Goal: Navigation & Orientation: Find specific page/section

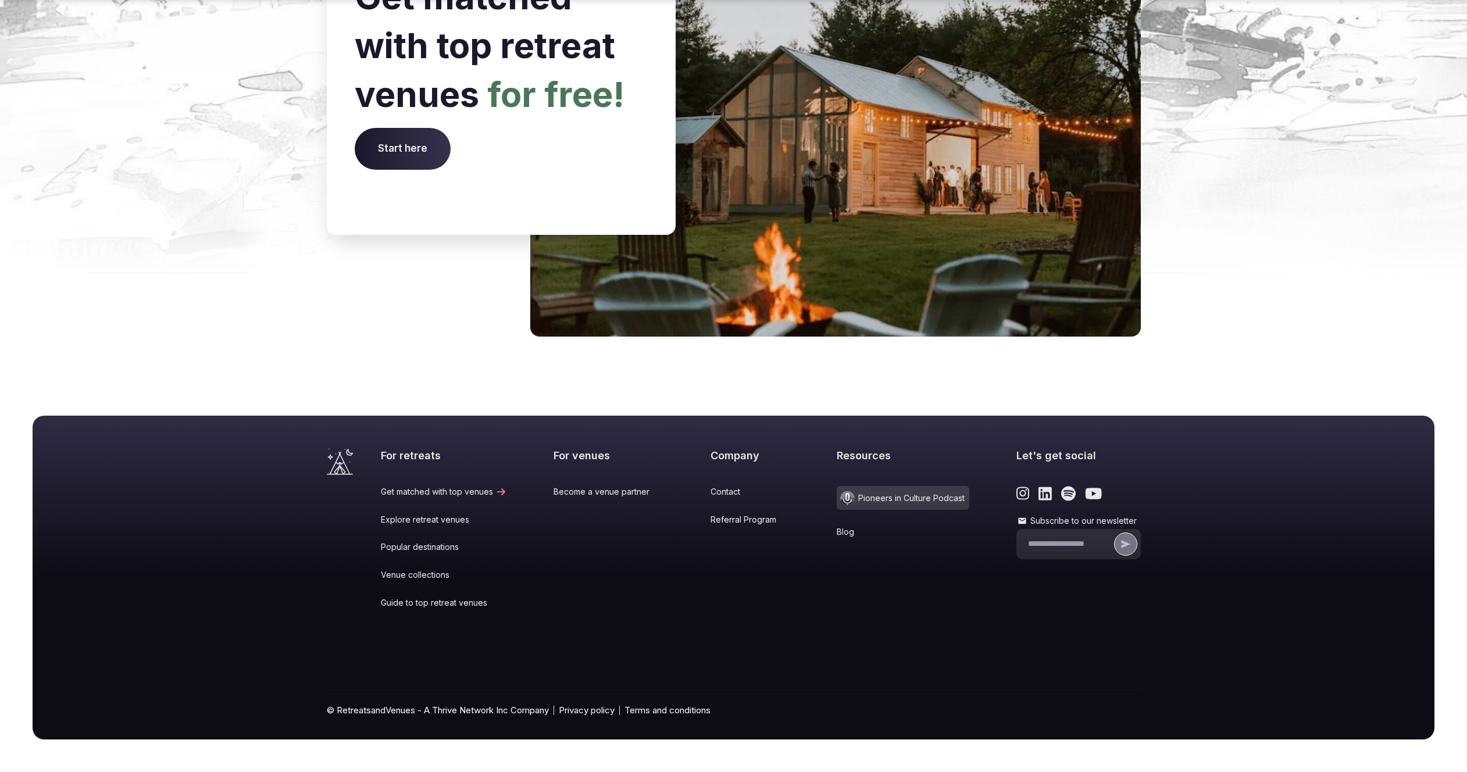
scroll to position [4581, 0]
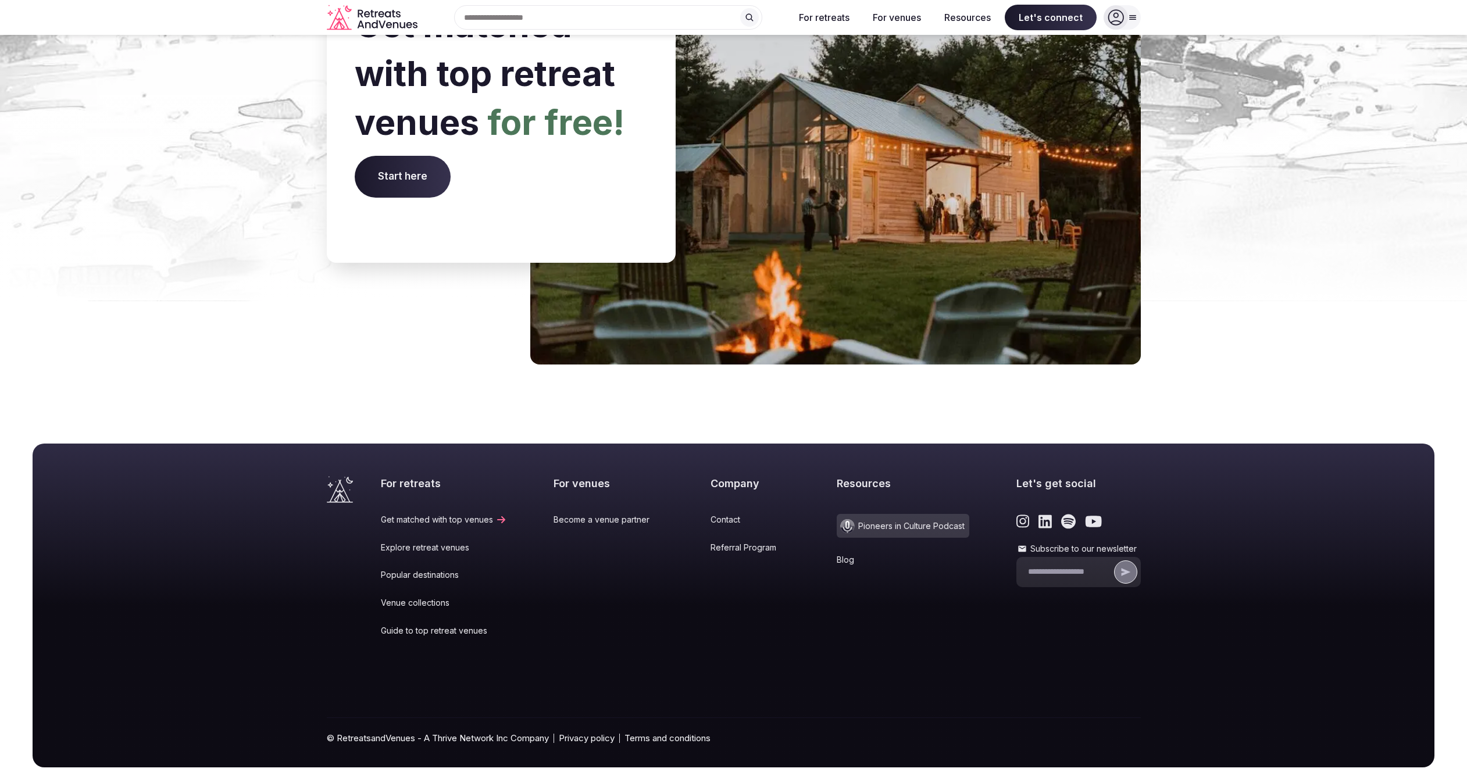
click at [422, 597] on link "Venue collections" at bounding box center [444, 603] width 126 height 12
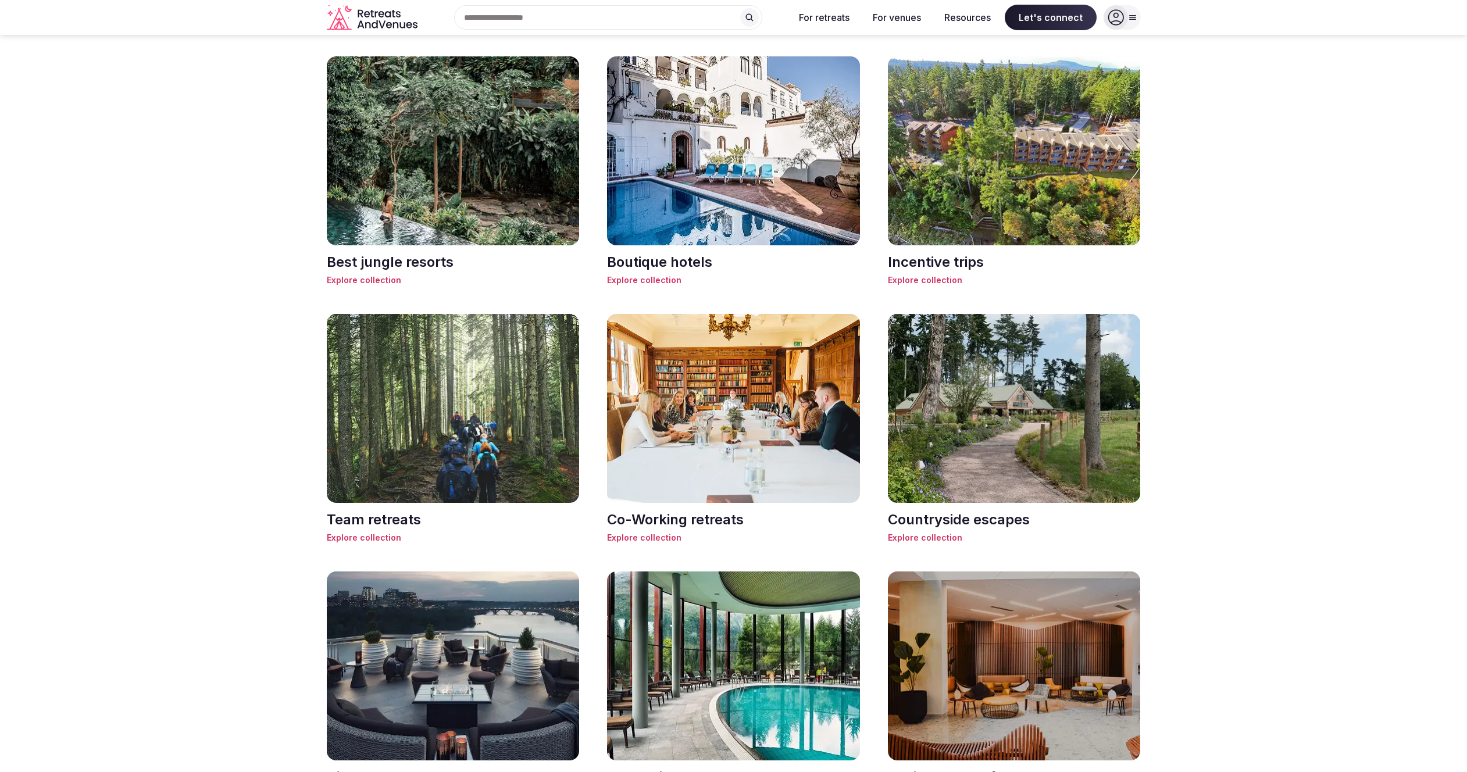
scroll to position [1137, 0]
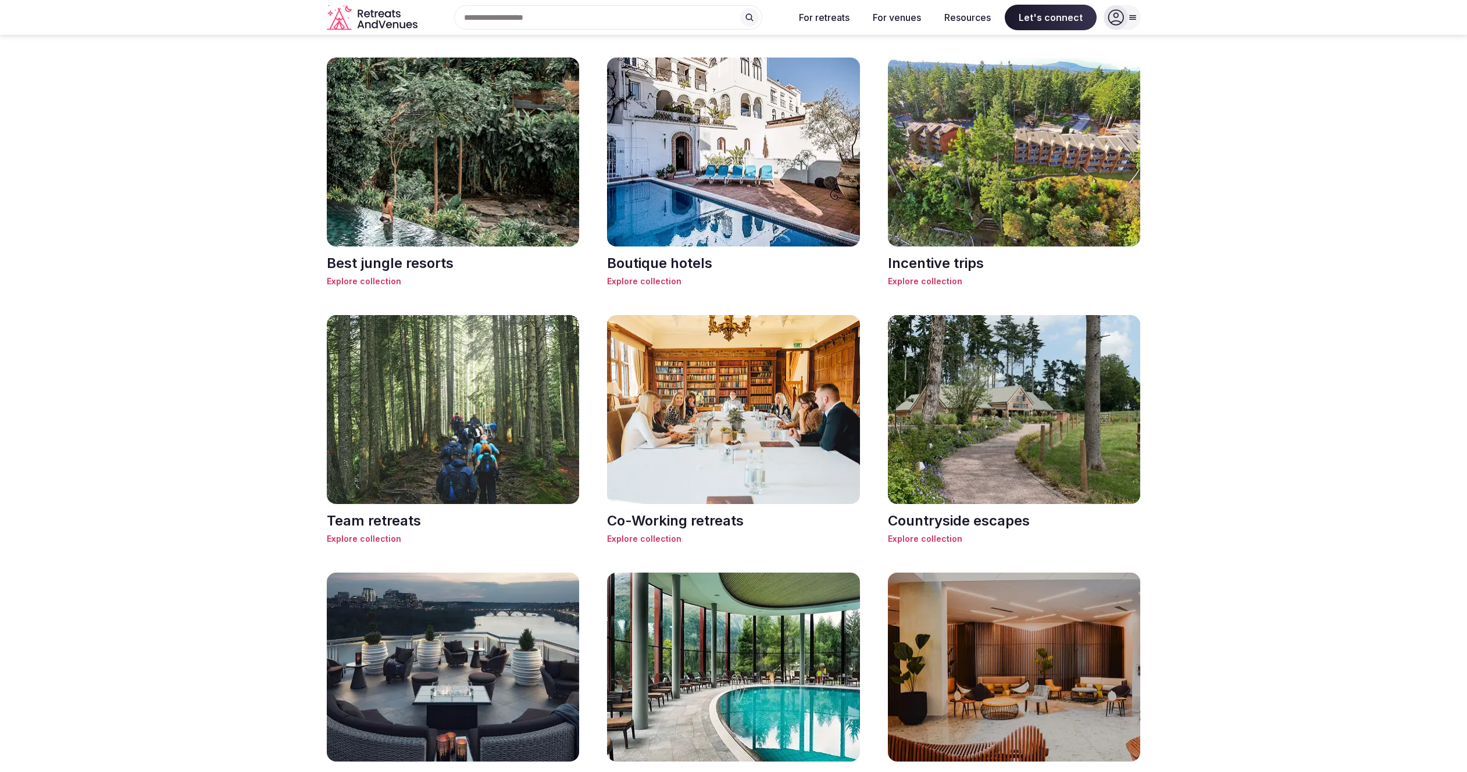
click at [457, 469] on img at bounding box center [453, 410] width 253 height 190
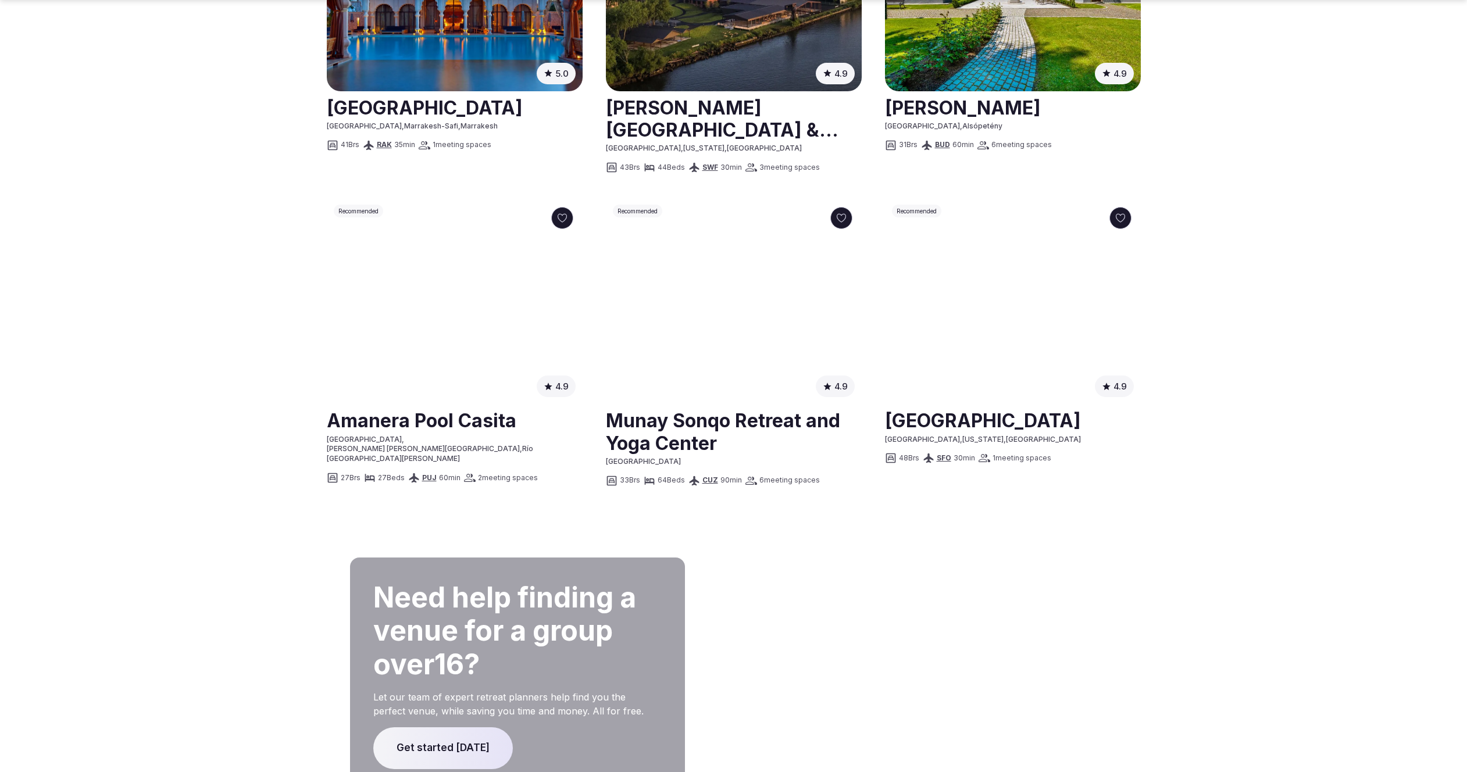
scroll to position [1182, 0]
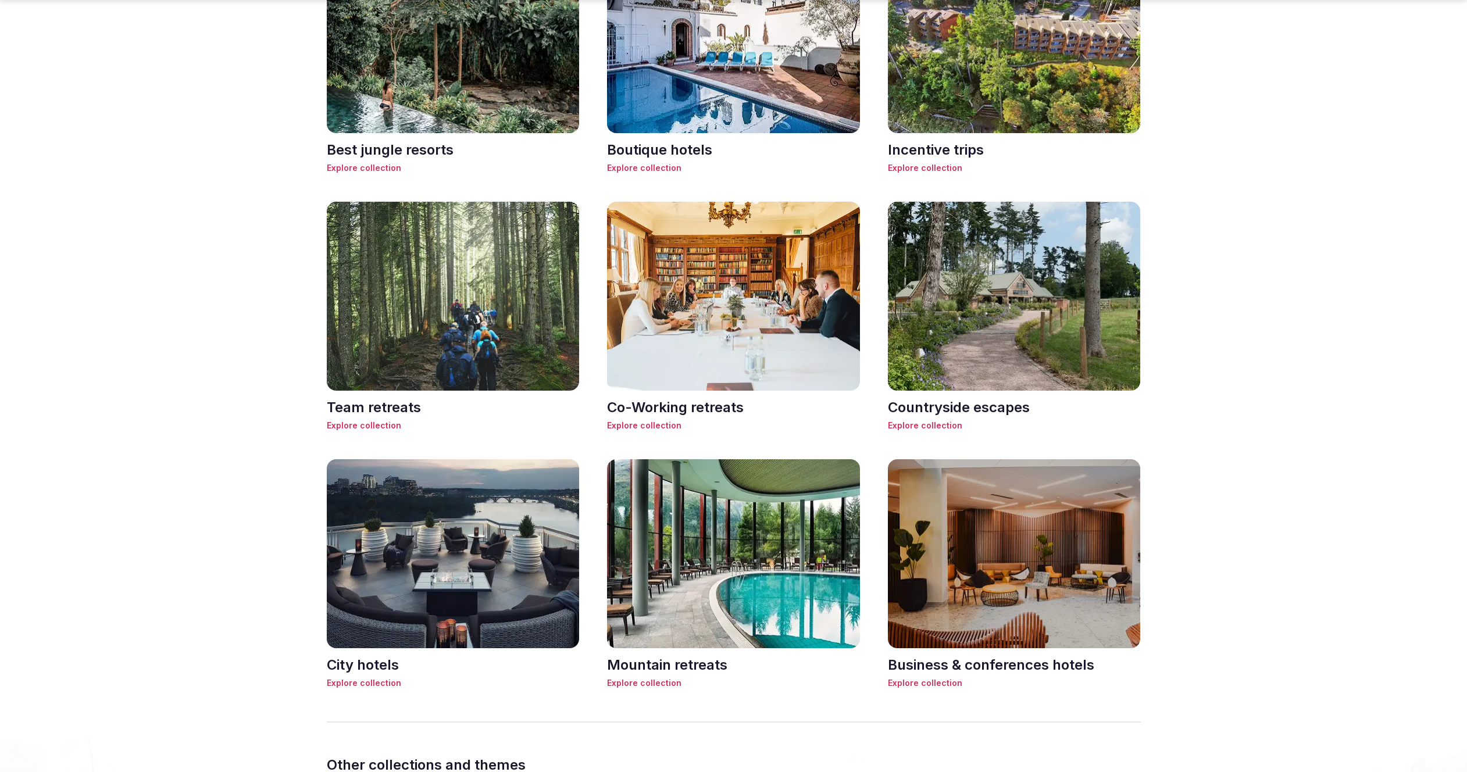
scroll to position [1260, 0]
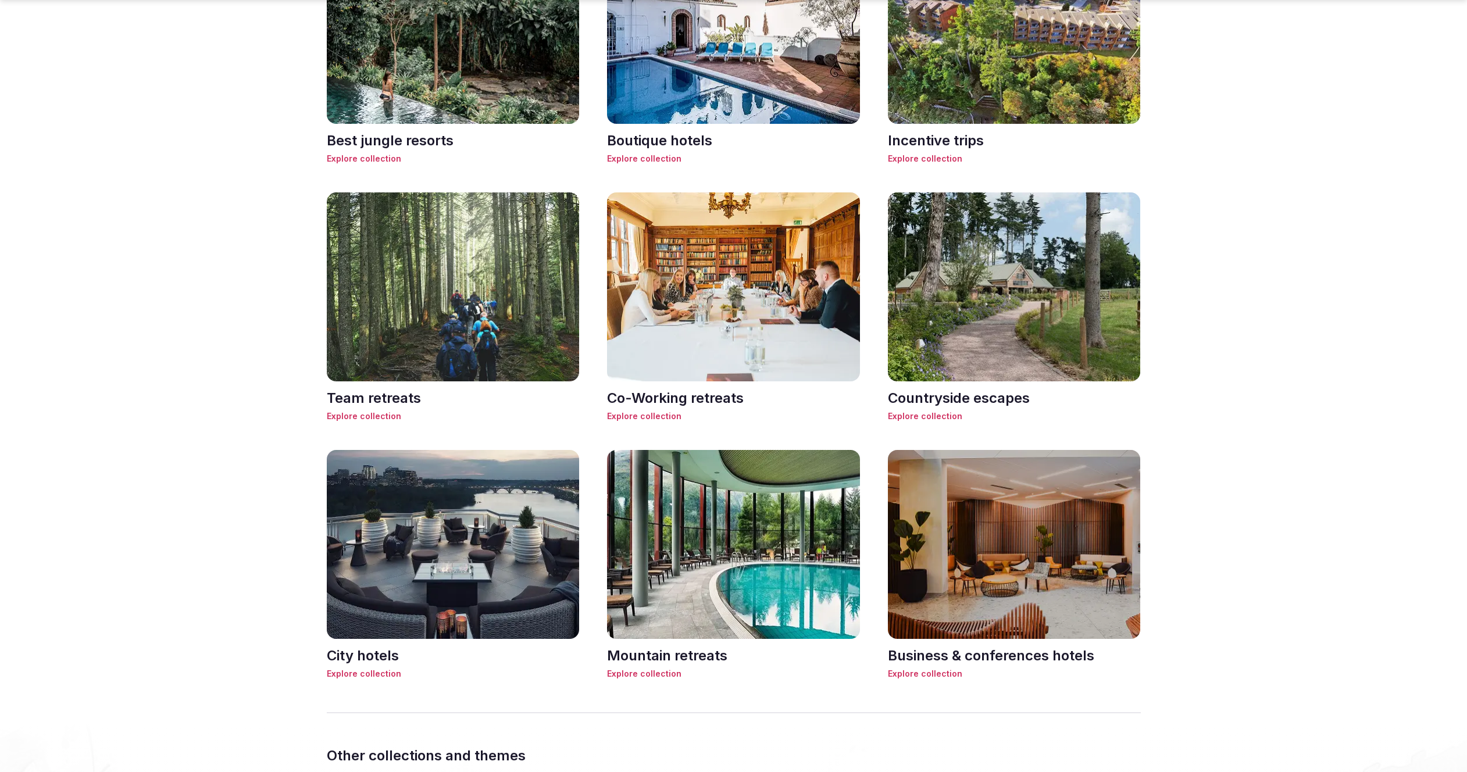
click at [988, 298] on img at bounding box center [1014, 287] width 253 height 190
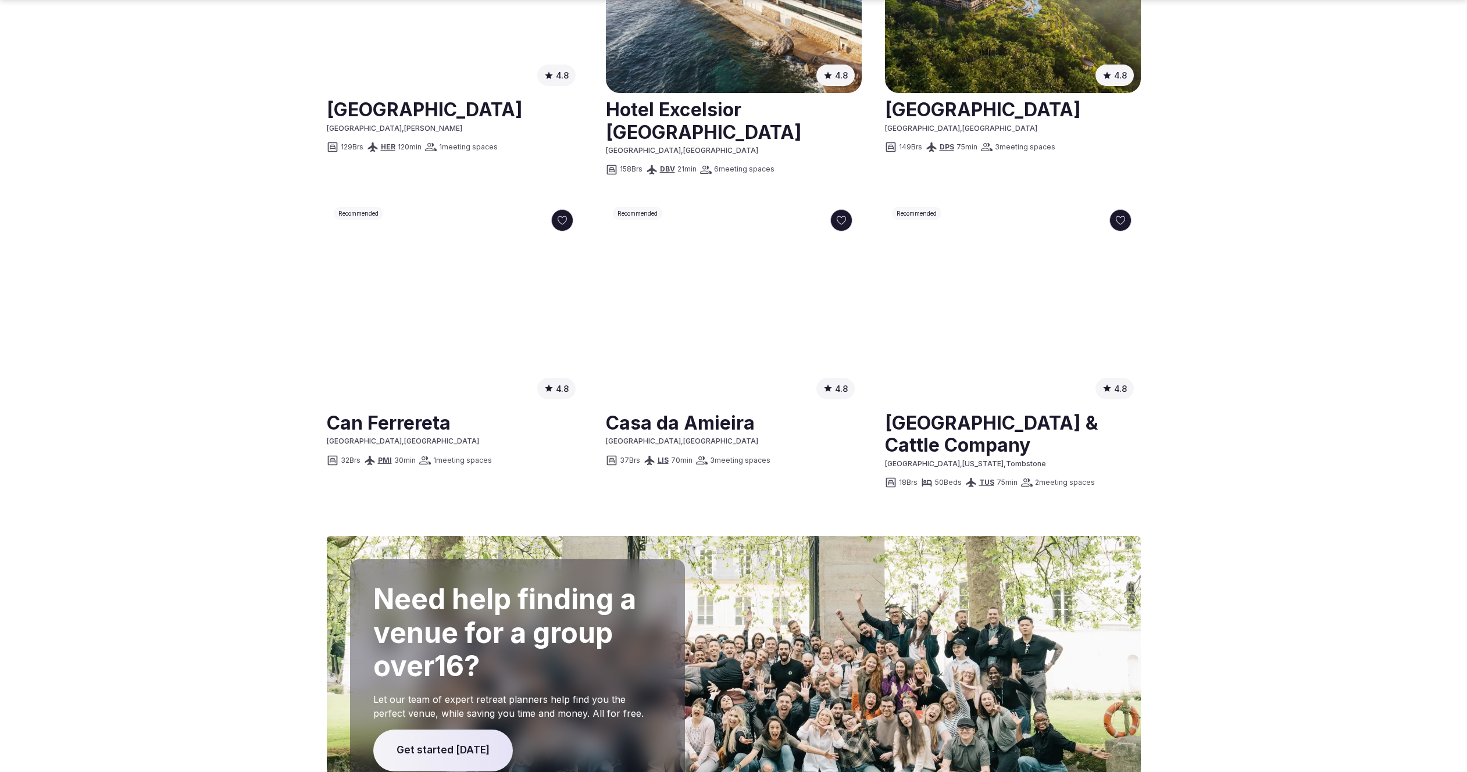
scroll to position [1214, 0]
